Goal: Task Accomplishment & Management: Manage account settings

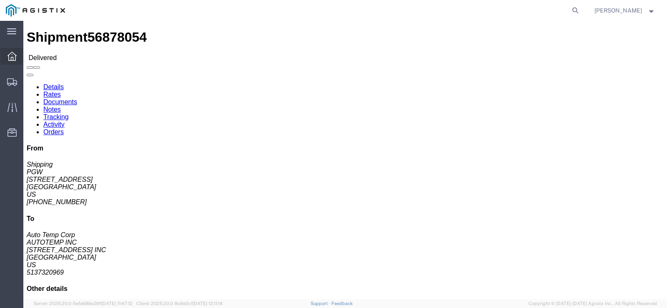
click at [18, 53] on div at bounding box center [11, 56] width 23 height 17
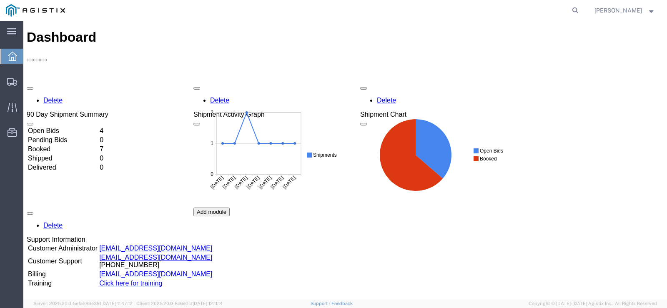
click at [55, 127] on td "Open Bids" at bounding box center [63, 131] width 71 height 8
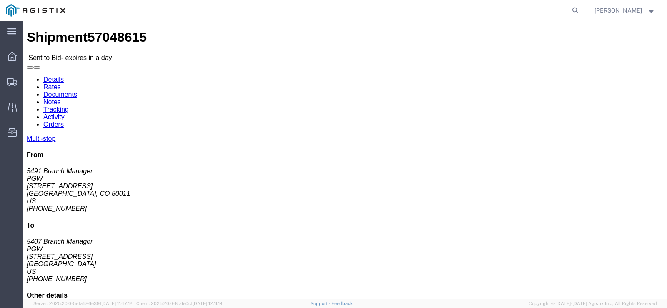
click button "Ignore Bid"
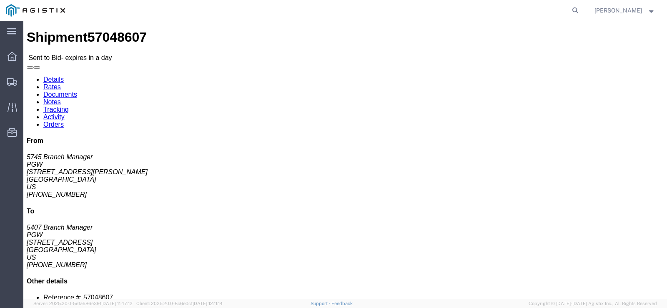
click button "Ignore Bid"
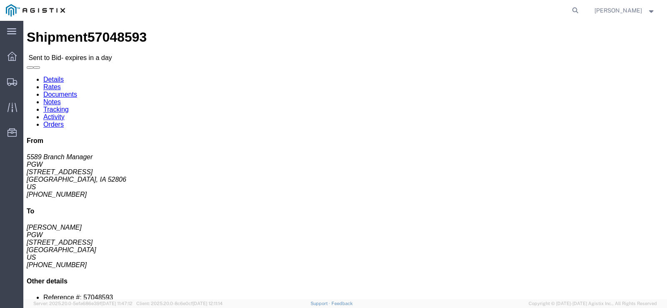
click button "Ignore Bid"
click at [8, 59] on icon at bounding box center [12, 56] width 9 height 9
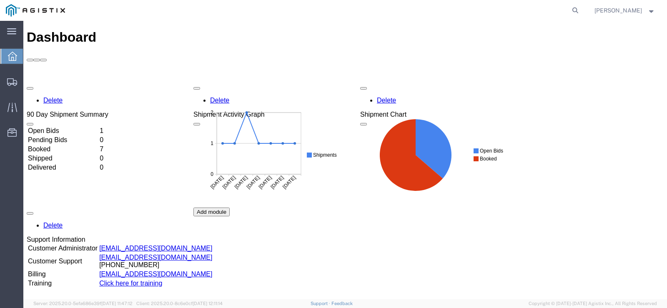
click at [50, 127] on td "Open Bids" at bounding box center [63, 131] width 71 height 8
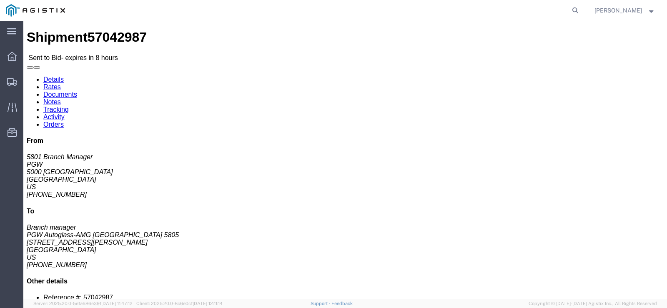
click button "Ignore Bid"
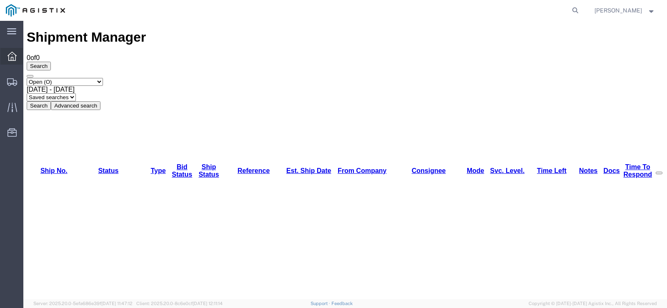
click at [13, 57] on icon at bounding box center [12, 56] width 9 height 9
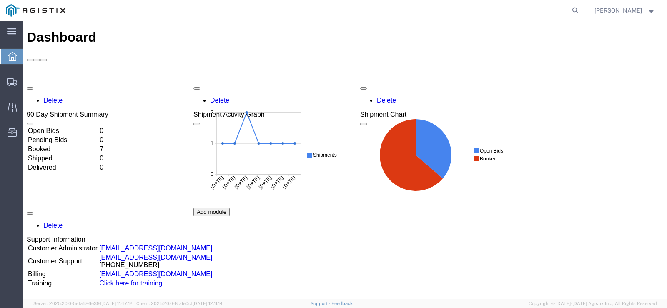
click at [49, 145] on td "Booked" at bounding box center [63, 149] width 71 height 8
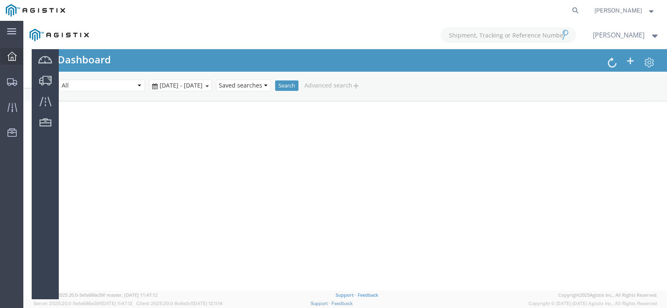
click at [10, 61] on div at bounding box center [11, 56] width 23 height 17
click at [16, 58] on icon at bounding box center [12, 56] width 9 height 9
click at [12, 34] on icon at bounding box center [11, 31] width 9 height 6
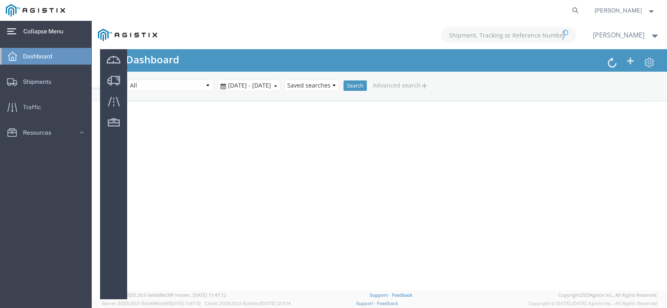
click at [28, 54] on span "Dashboard" at bounding box center [40, 56] width 35 height 17
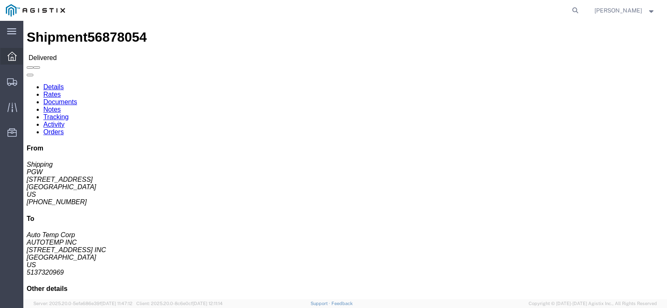
click at [16, 58] on icon at bounding box center [12, 56] width 9 height 9
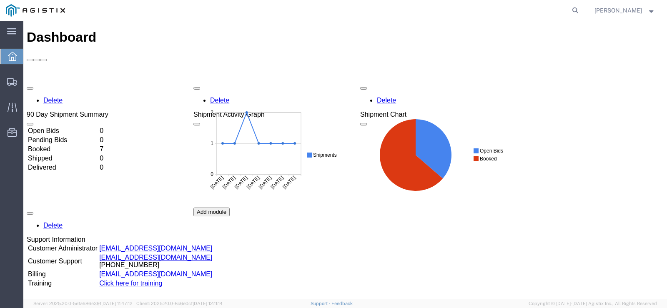
click at [55, 145] on td "Booked" at bounding box center [63, 149] width 71 height 8
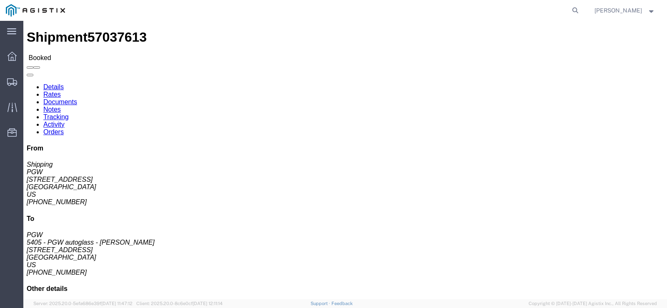
click address "PGW (Shipping) 5329 850 Southern Ave Chillicothe, OH 45601 United States 740-77…"
